Goal: Task Accomplishment & Management: Manage account settings

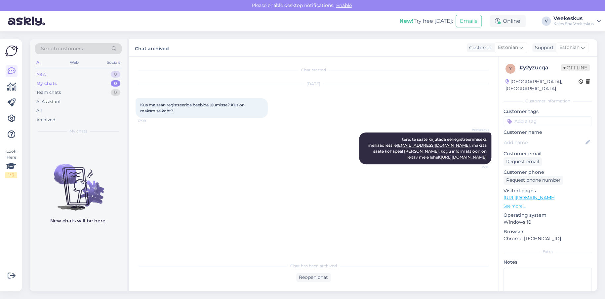
click at [88, 77] on div "New 0" at bounding box center [78, 74] width 87 height 9
click at [87, 90] on div "Team chats 0" at bounding box center [78, 92] width 87 height 9
click at [87, 85] on div "My chats 0" at bounding box center [78, 83] width 87 height 9
click at [89, 136] on div "Search customers All Web Socials New 0 My chats 0 Team chats 0 AI Assistant All…" at bounding box center [78, 88] width 97 height 99
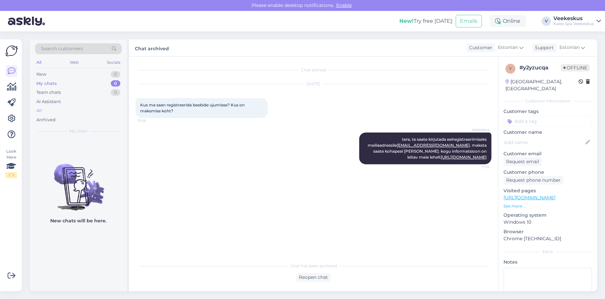
click at [37, 112] on div "All" at bounding box center [39, 110] width 6 height 7
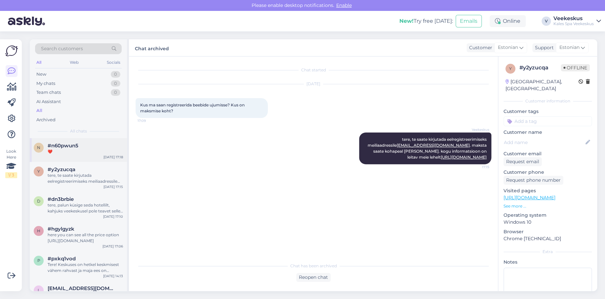
click at [85, 149] on div "❤️" at bounding box center [85, 152] width 75 height 6
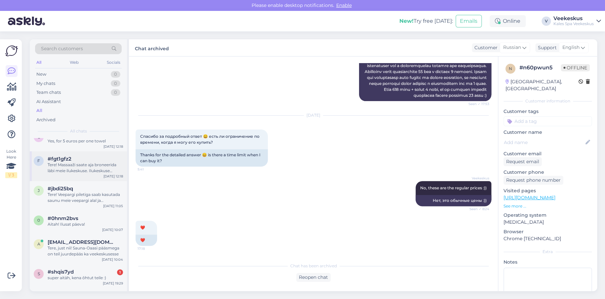
scroll to position [165, 0]
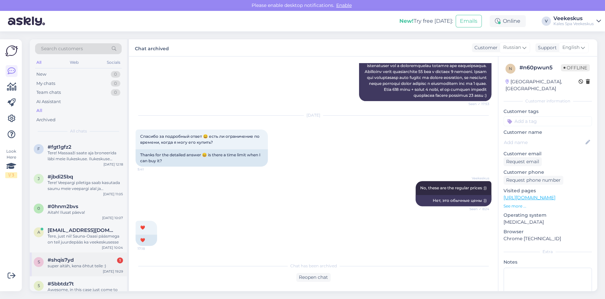
click at [94, 258] on div "#shqis7yd 1" at bounding box center [85, 260] width 75 height 6
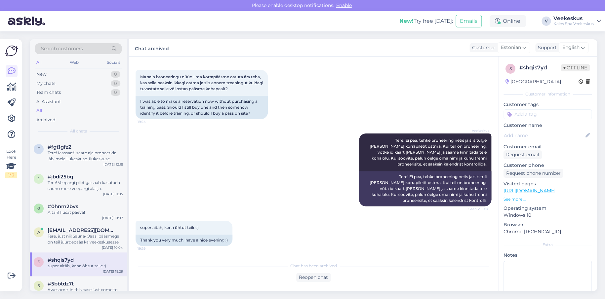
scroll to position [297, 0]
click at [96, 232] on span "[EMAIL_ADDRESS][DOMAIN_NAME]" at bounding box center [82, 230] width 69 height 6
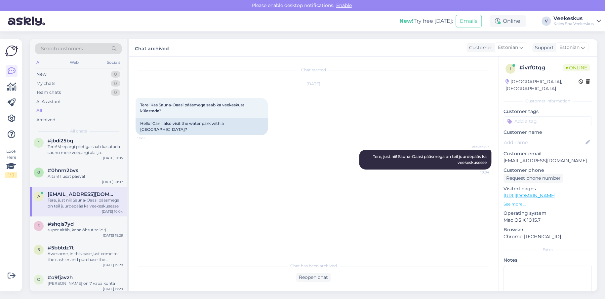
scroll to position [165, 0]
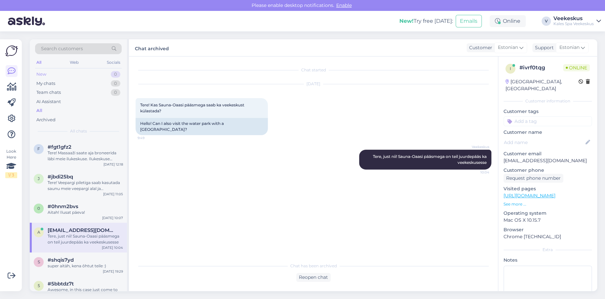
click at [54, 74] on div "New 0" at bounding box center [78, 74] width 87 height 9
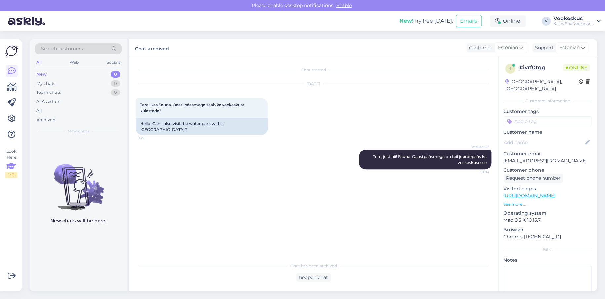
click at [8, 168] on icon at bounding box center [11, 166] width 10 height 12
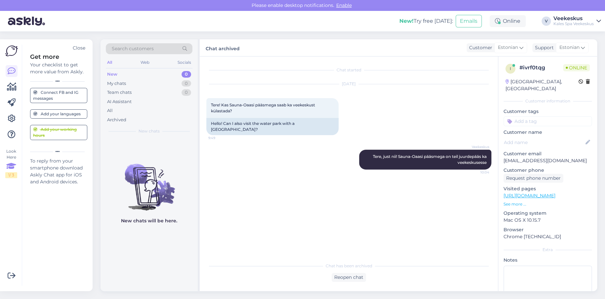
click at [62, 116] on div "Add your languages" at bounding box center [57, 114] width 48 height 6
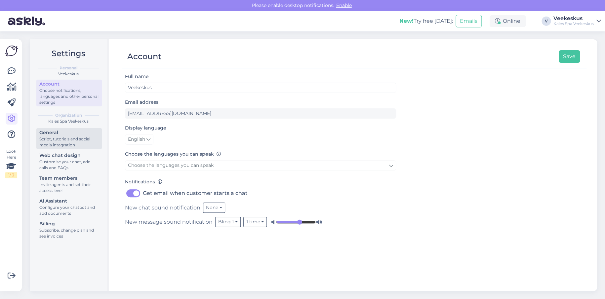
click at [80, 143] on div "Script, tutorials and social media integration" at bounding box center [68, 142] width 59 height 12
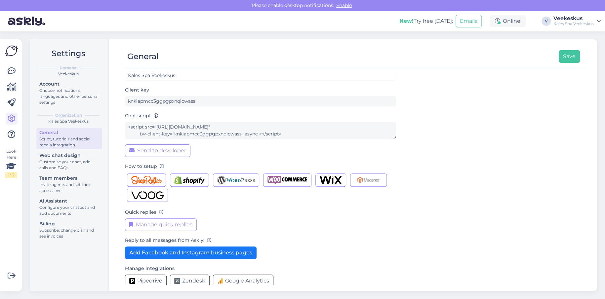
scroll to position [19, 0]
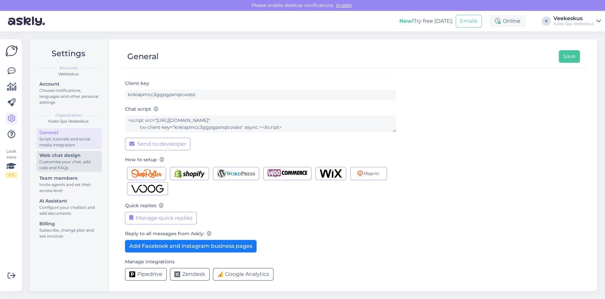
click at [82, 157] on div "Web chat design" at bounding box center [68, 155] width 59 height 7
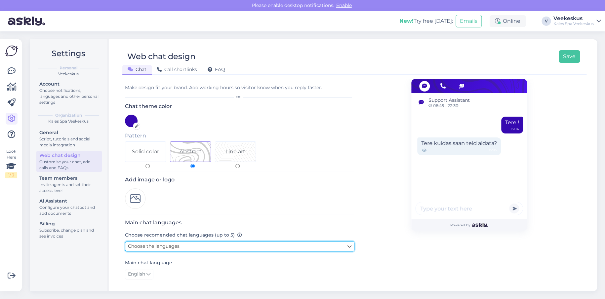
click at [181, 241] on link "Choose the languages" at bounding box center [239, 246] width 229 height 10
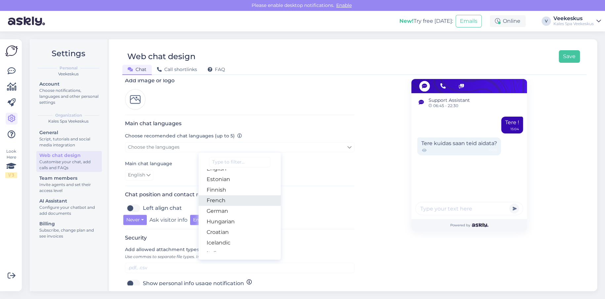
scroll to position [66, 0]
click at [236, 199] on link "Estonian" at bounding box center [240, 195] width 82 height 11
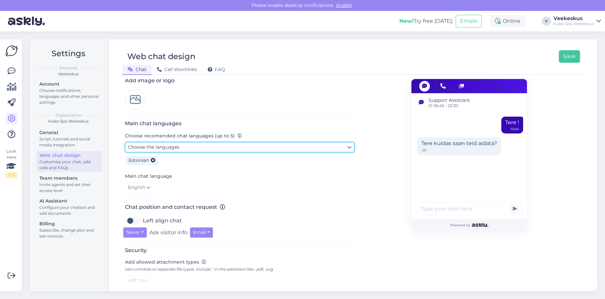
click at [185, 147] on link "Choose the languages" at bounding box center [239, 147] width 229 height 10
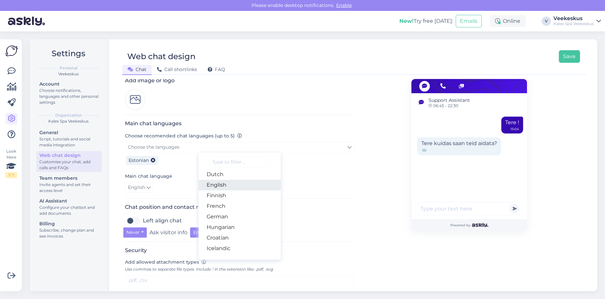
click at [231, 185] on link "English" at bounding box center [240, 185] width 82 height 11
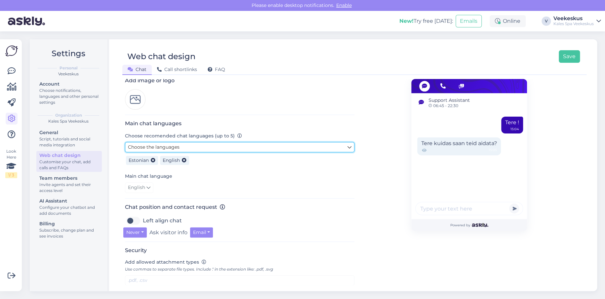
click at [257, 151] on link "Choose the languages" at bounding box center [239, 147] width 229 height 10
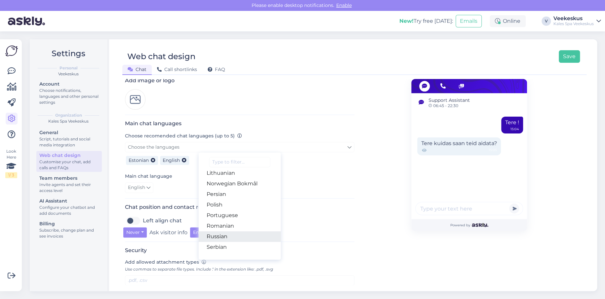
click at [238, 232] on link "Russian" at bounding box center [240, 236] width 82 height 11
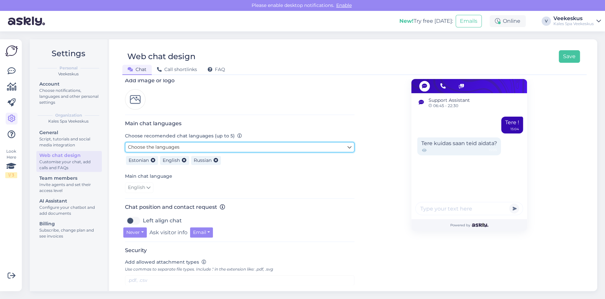
click at [210, 147] on link "Choose the languages" at bounding box center [239, 147] width 229 height 10
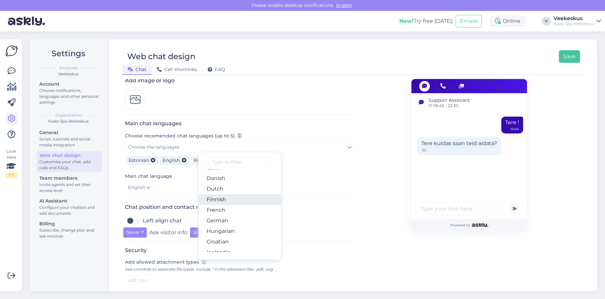
click at [234, 195] on link "Finnish" at bounding box center [240, 199] width 82 height 11
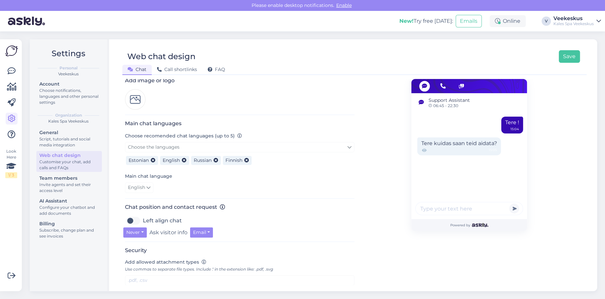
click at [293, 187] on div "English" at bounding box center [239, 187] width 229 height 11
click at [140, 188] on span "English" at bounding box center [136, 187] width 17 height 7
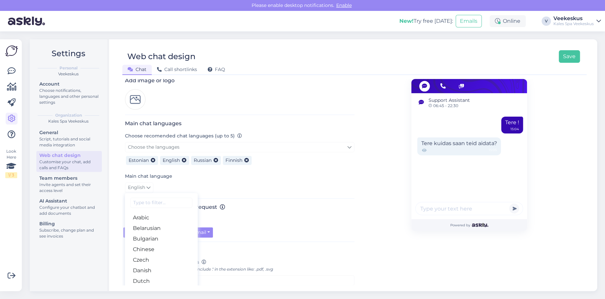
click at [168, 202] on input at bounding box center [161, 203] width 62 height 10
type input "ES"
click at [169, 226] on link "Estonian" at bounding box center [161, 228] width 73 height 11
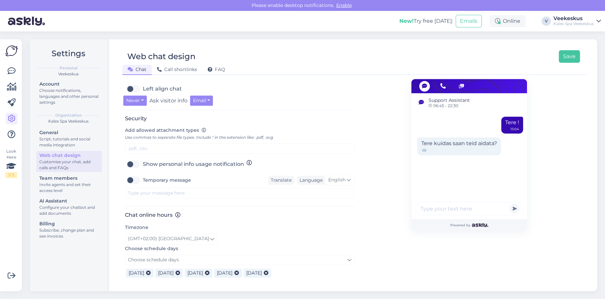
scroll to position [231, 0]
click at [396, 265] on div "Support Assistant 06:45 - 22:30 Tere ! 15:04 Tere kuidas [PERSON_NAME] aidata? …" at bounding box center [468, 129] width 229 height 562
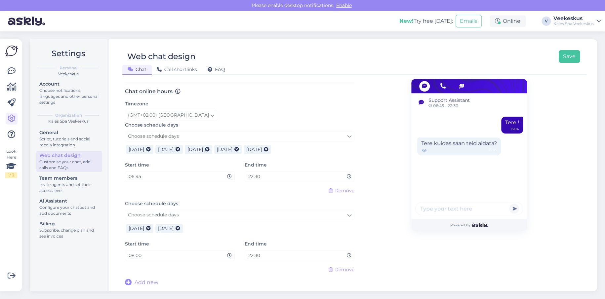
scroll to position [355, 0]
click at [573, 58] on button "Save" at bounding box center [568, 56] width 21 height 13
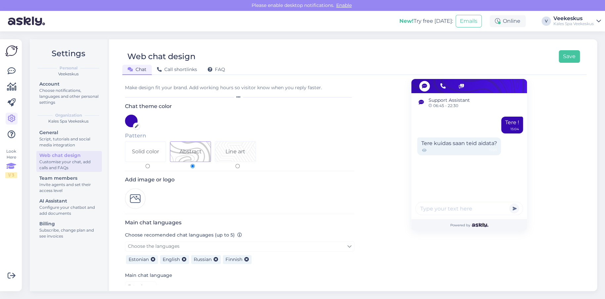
click at [13, 156] on div "Look Here 1 / 3" at bounding box center [11, 163] width 12 height 30
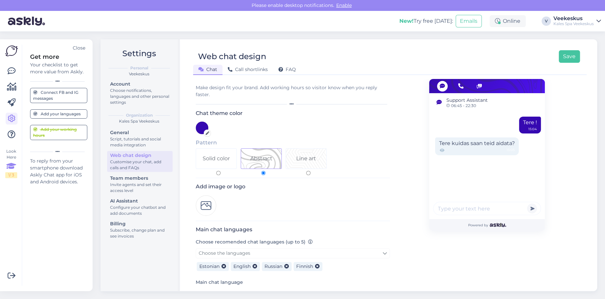
click at [55, 113] on div "Add your languages" at bounding box center [57, 114] width 48 height 6
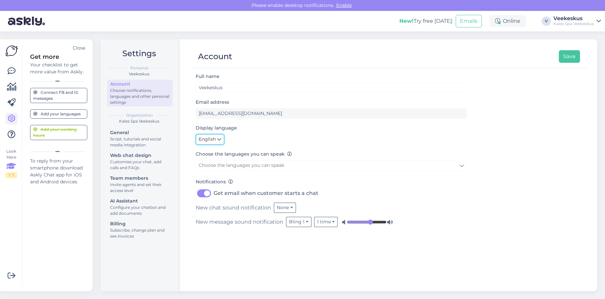
click at [221, 136] on link "English" at bounding box center [210, 139] width 28 height 11
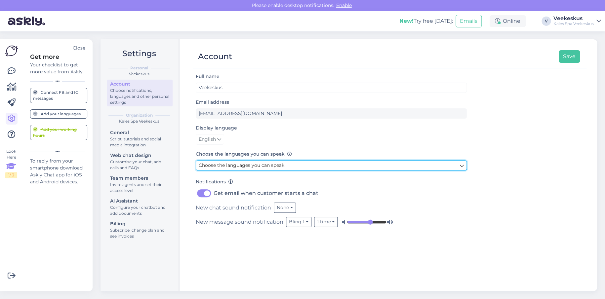
click at [240, 167] on span "Choose the languages you can speak" at bounding box center [242, 165] width 86 height 6
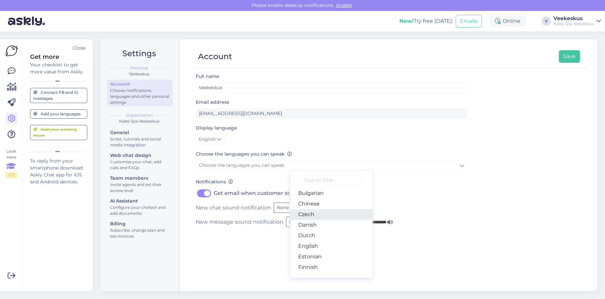
scroll to position [33, 0]
click at [318, 232] on link "English" at bounding box center [331, 236] width 82 height 11
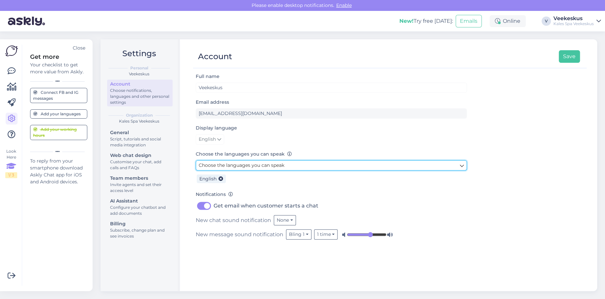
click at [302, 169] on link "Choose the languages you can speak" at bounding box center [331, 165] width 271 height 10
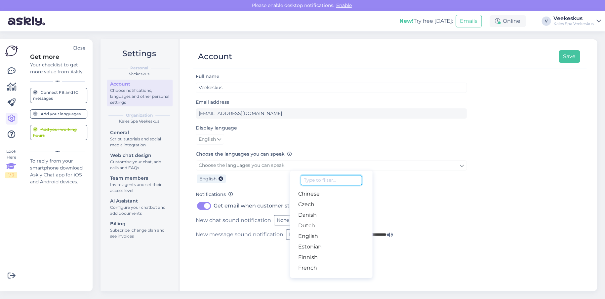
click at [314, 180] on input at bounding box center [331, 180] width 61 height 10
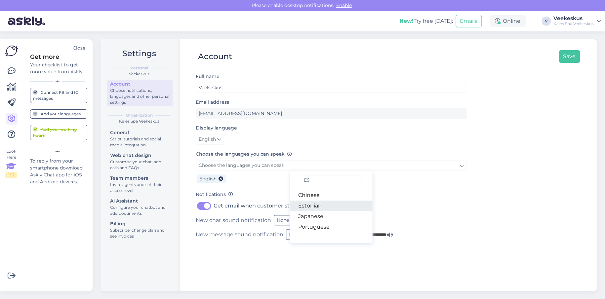
click at [309, 203] on link "Estonian" at bounding box center [331, 206] width 82 height 11
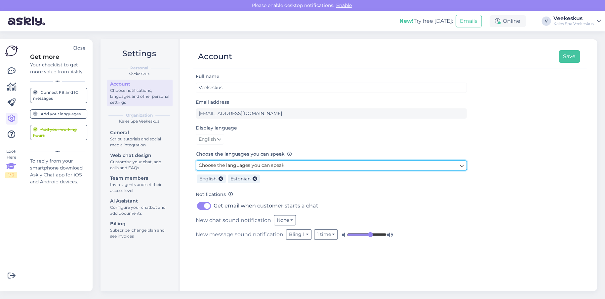
click at [304, 168] on link "Choose the languages you can speak" at bounding box center [331, 165] width 271 height 10
click at [314, 169] on link "Choose the languages you can speak" at bounding box center [331, 165] width 271 height 10
click at [313, 167] on link "Choose the languages you can speak" at bounding box center [331, 165] width 271 height 10
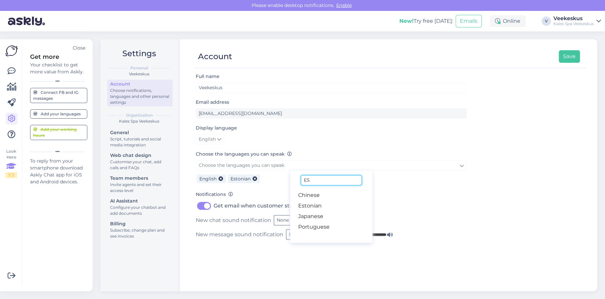
click at [334, 177] on input "ES" at bounding box center [331, 180] width 61 height 10
type input "E"
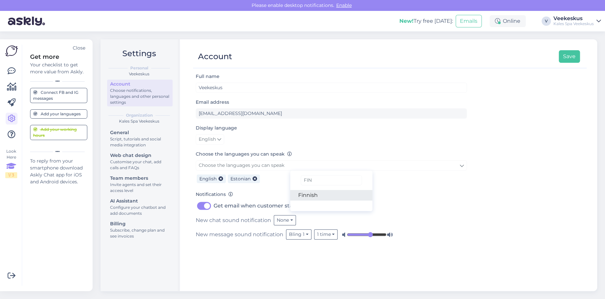
click at [335, 198] on link "Finnish" at bounding box center [331, 195] width 82 height 11
click at [274, 160] on div "Choose the languages you can speak Choose the languages you can speak FIN Finni…" at bounding box center [331, 167] width 271 height 35
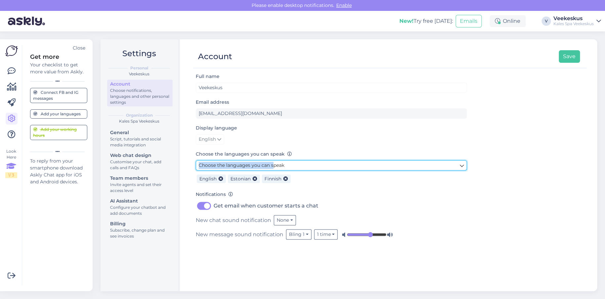
click at [275, 163] on span "Choose the languages you can speak" at bounding box center [242, 165] width 86 height 6
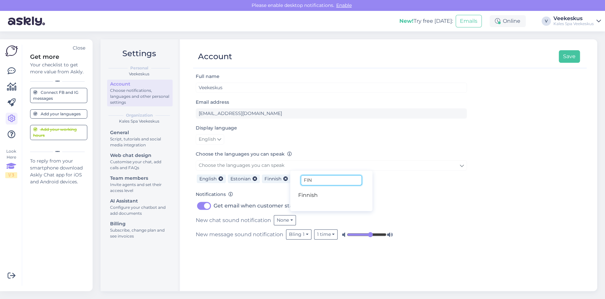
click at [320, 178] on input "FIN" at bounding box center [331, 180] width 61 height 10
type input "RUS"
click at [363, 208] on link "Russian" at bounding box center [331, 206] width 82 height 11
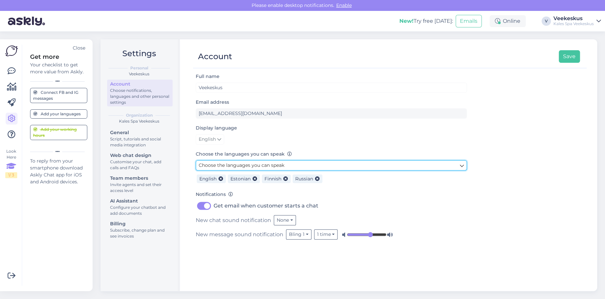
click at [299, 165] on link "Choose the languages you can speak" at bounding box center [331, 165] width 271 height 10
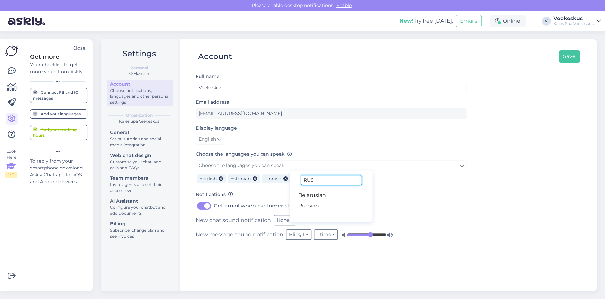
click at [329, 178] on input "RUS" at bounding box center [331, 180] width 61 height 10
click at [497, 255] on div "Full name Veekeskus Email address [EMAIL_ADDRESS][DOMAIN_NAME] Display language…" at bounding box center [389, 178] width 393 height 213
click at [566, 59] on button "Save" at bounding box center [568, 56] width 21 height 13
click at [61, 98] on div "Connect FB and IG messages" at bounding box center [58, 96] width 51 height 12
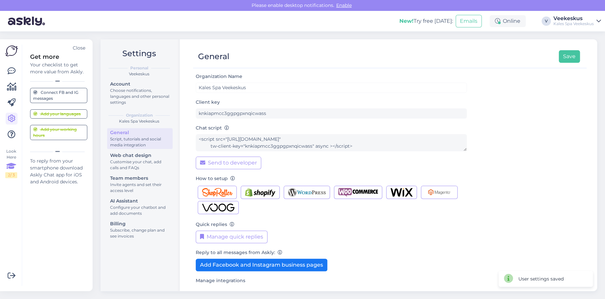
scroll to position [4, 0]
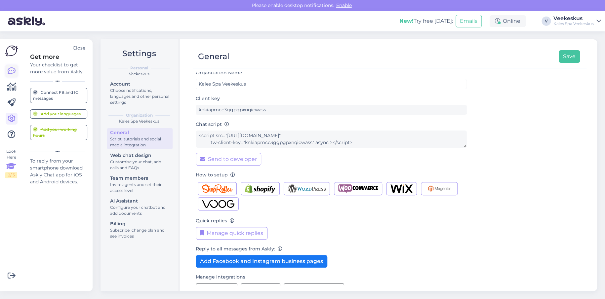
click at [9, 73] on icon at bounding box center [12, 71] width 8 height 8
